Goal: Task Accomplishment & Management: Manage account settings

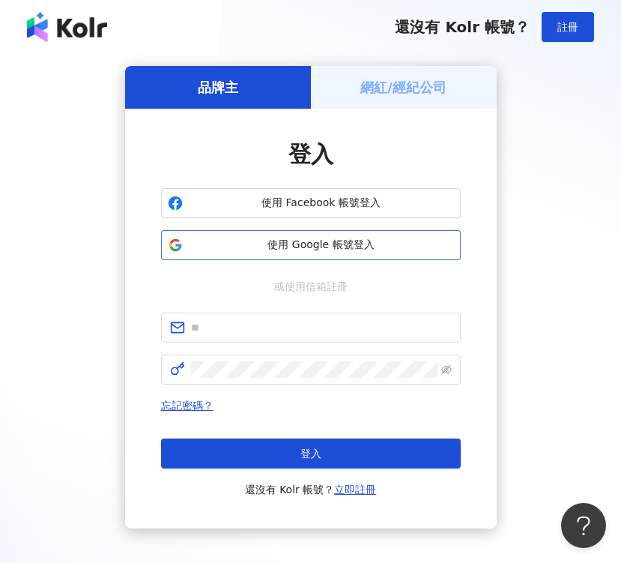
click at [359, 249] on span "使用 Google 帳號登入" at bounding box center [321, 244] width 265 height 15
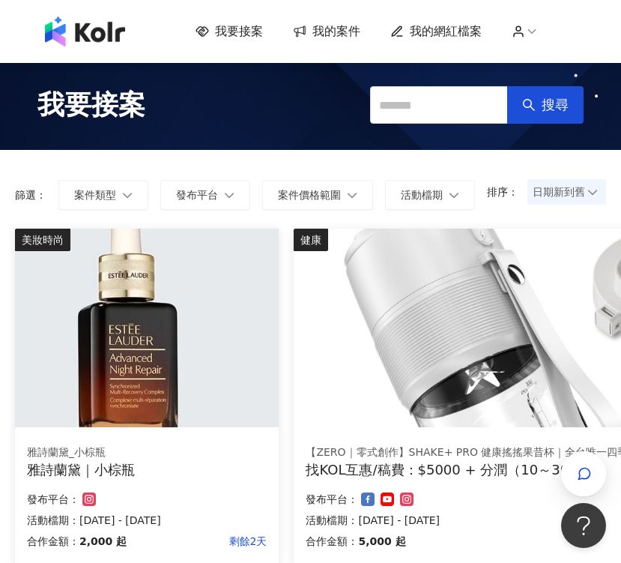
click at [456, 31] on span "我的網紅檔案" at bounding box center [446, 31] width 72 height 16
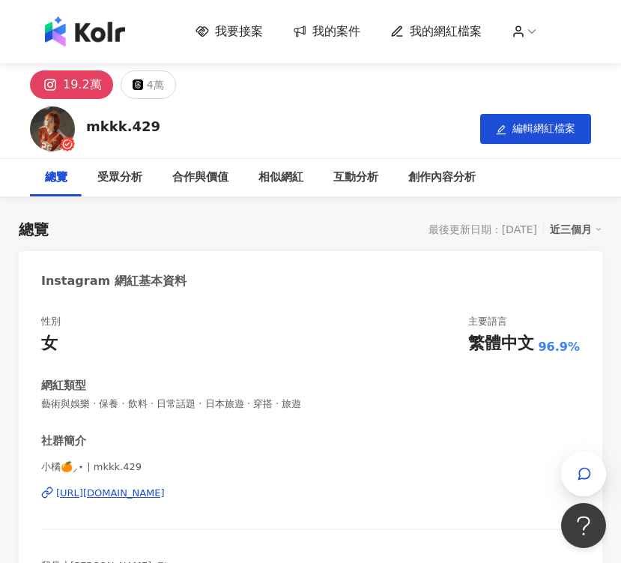
click at [331, 34] on span "我的案件" at bounding box center [336, 31] width 48 height 16
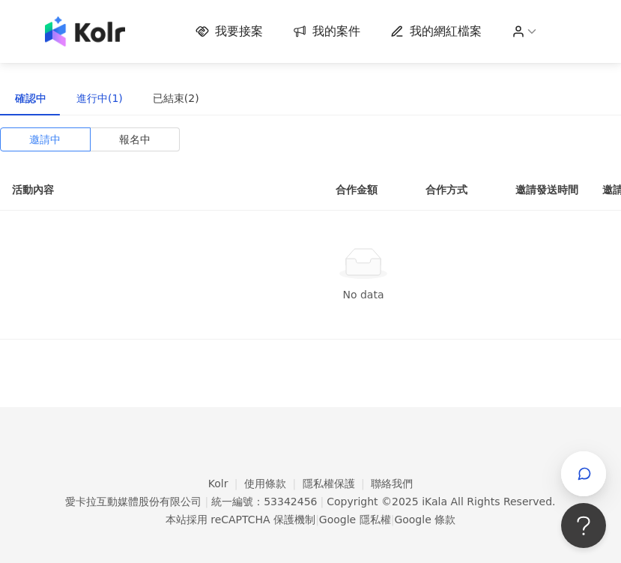
click at [114, 96] on div "進行中(1)" at bounding box center [99, 98] width 46 height 16
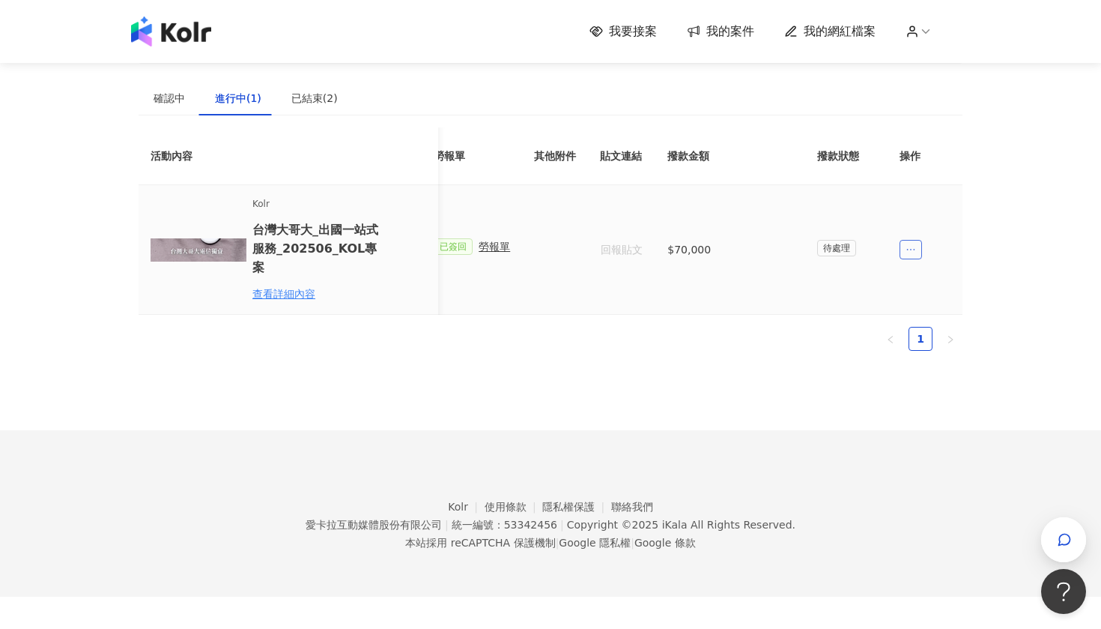
scroll to position [0, 741]
click at [620, 244] on icon "ellipsis" at bounding box center [911, 249] width 10 height 10
click at [620, 279] on td "待處理" at bounding box center [881, 250] width 150 height 130
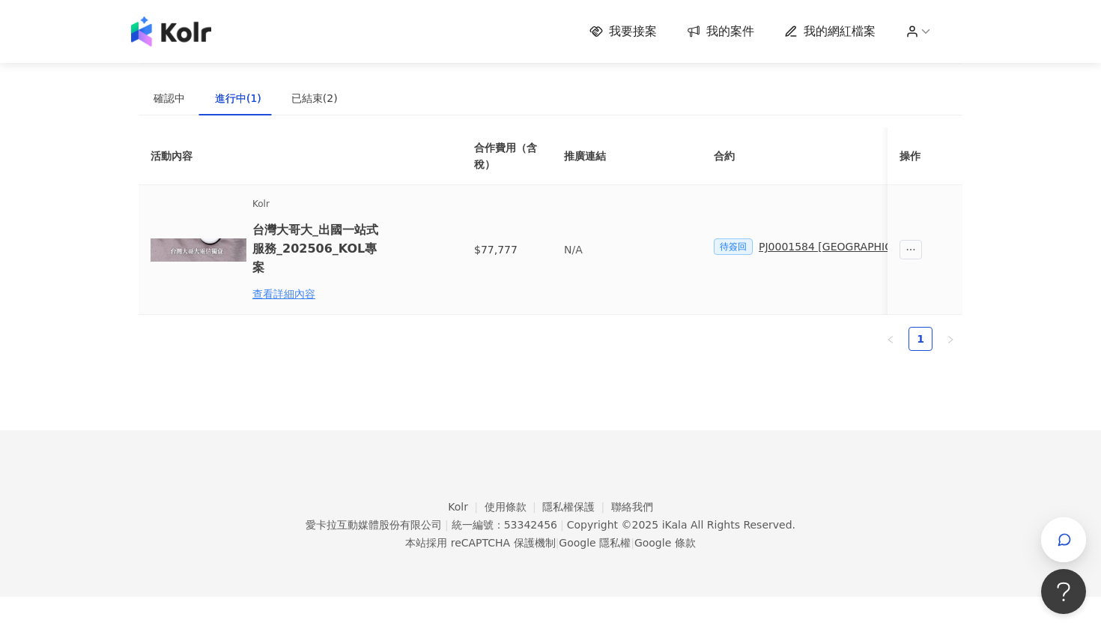
scroll to position [0, 0]
click at [620, 243] on span "待簽回" at bounding box center [733, 246] width 39 height 16
click at [620, 239] on div "PJ0001584 [GEOGRAPHIC_DATA]出國一站式服務_202506_KOL專案_活動確認單" at bounding box center [955, 246] width 393 height 16
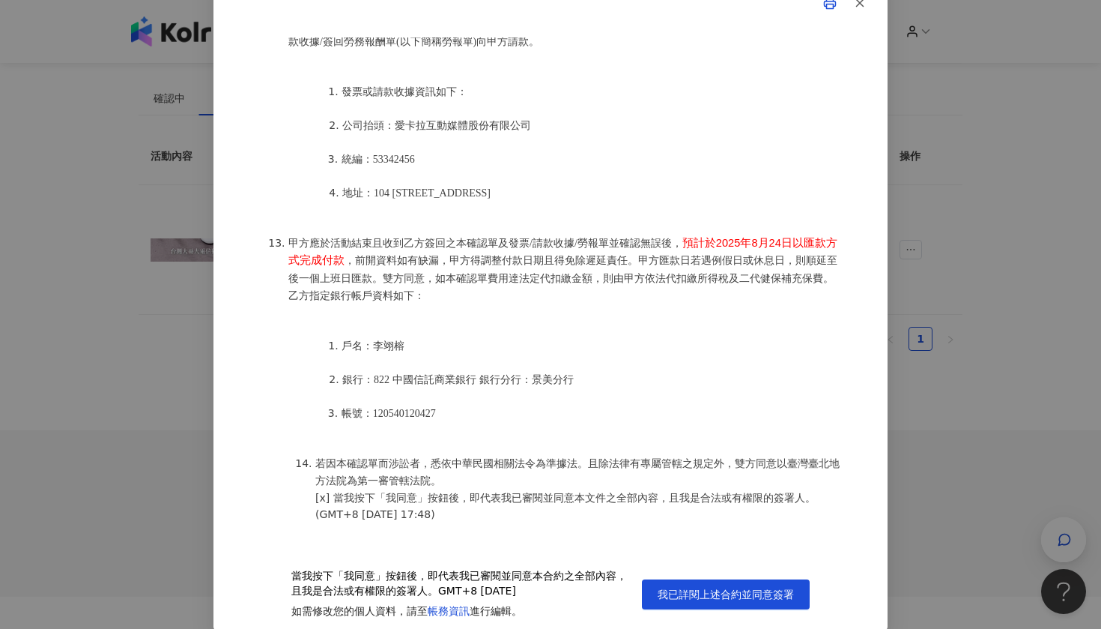
scroll to position [22, 0]
click at [620, 562] on span "我已詳閱上述合約並同意簽署" at bounding box center [726, 595] width 136 height 12
